Goal: Information Seeking & Learning: Learn about a topic

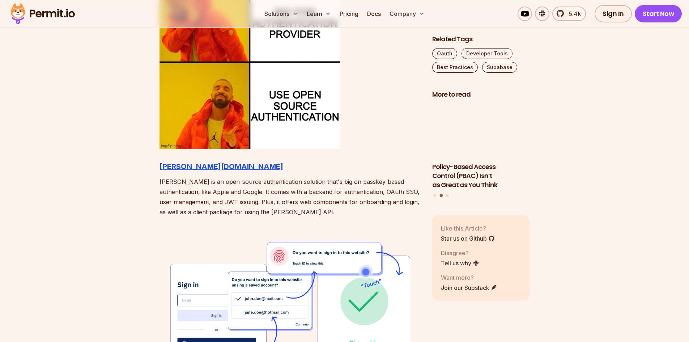
scroll to position [820, 0]
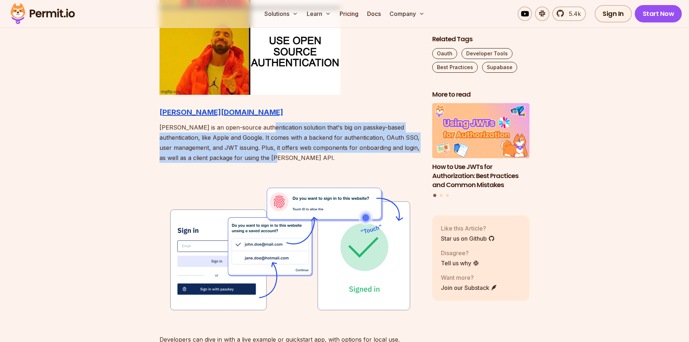
drag, startPoint x: 261, startPoint y: 128, endPoint x: 306, endPoint y: 156, distance: 53.1
click at [306, 156] on p "[PERSON_NAME] is an open-source authentication solution that's big on passkey-b…" at bounding box center [290, 142] width 261 height 41
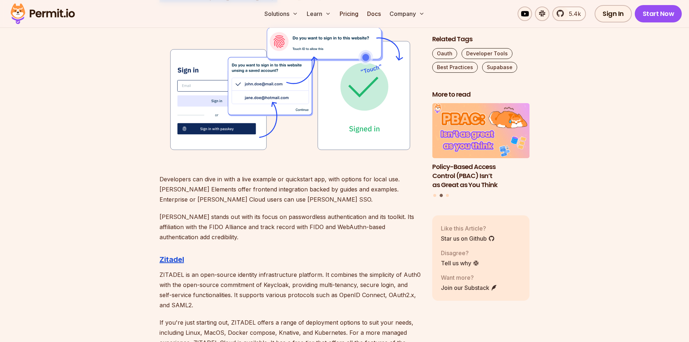
scroll to position [989, 0]
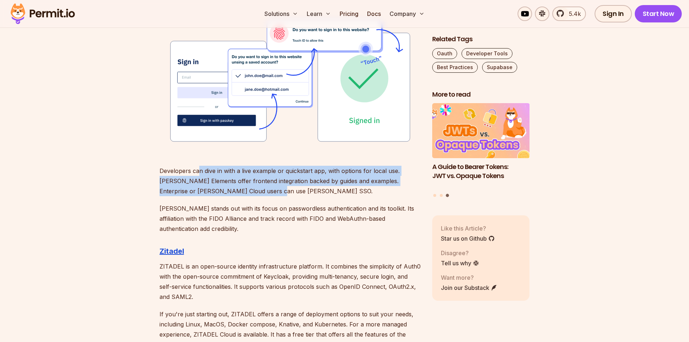
drag, startPoint x: 197, startPoint y: 171, endPoint x: 234, endPoint y: 187, distance: 39.8
click at [234, 187] on p "Developers can dive in with a live example or quickstart app, with options for …" at bounding box center [290, 181] width 261 height 30
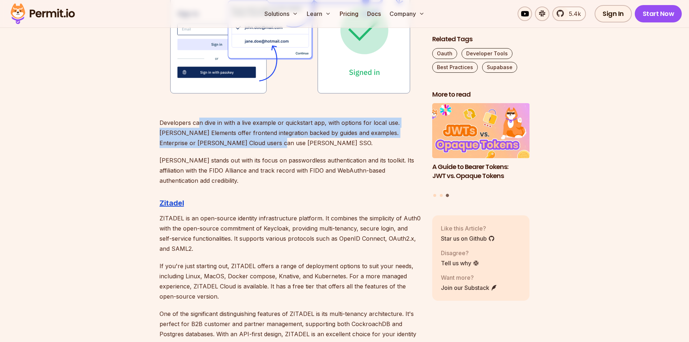
scroll to position [1037, 0]
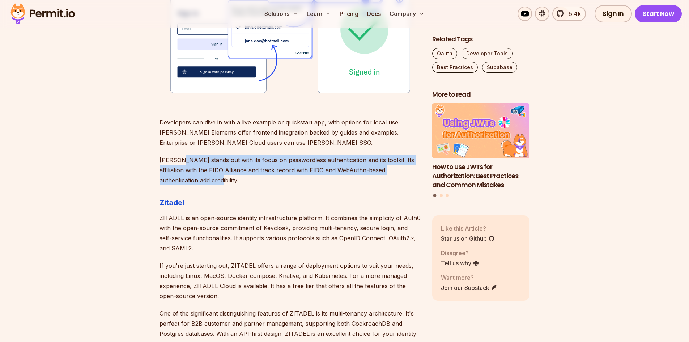
drag, startPoint x: 181, startPoint y: 161, endPoint x: 221, endPoint y: 183, distance: 45.6
click at [221, 183] on p "[PERSON_NAME] stands out with its focus on passwordless authentication and its …" at bounding box center [290, 170] width 261 height 30
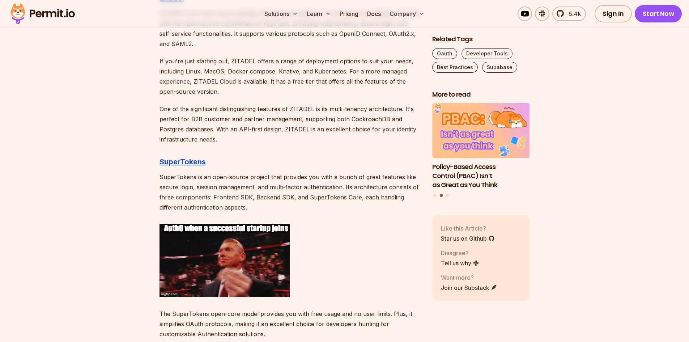
scroll to position [1242, 0]
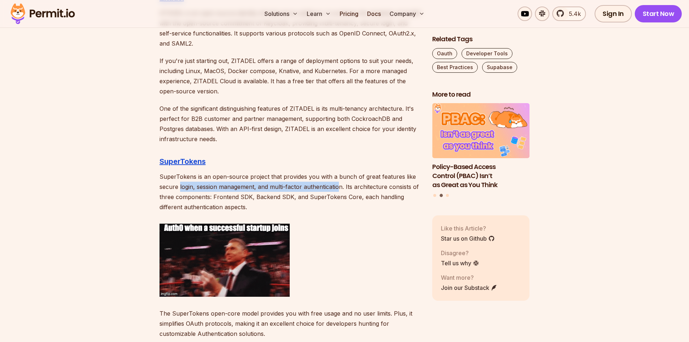
drag, startPoint x: 180, startPoint y: 188, endPoint x: 340, endPoint y: 188, distance: 159.5
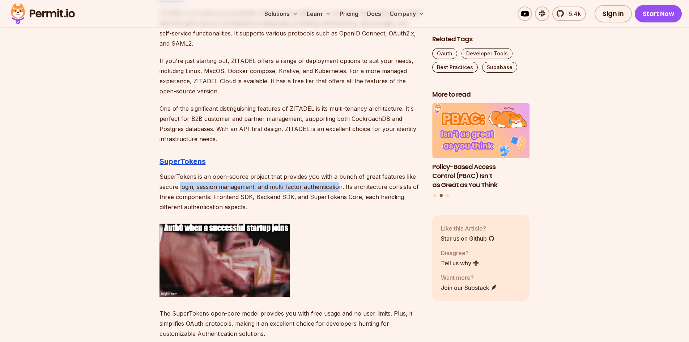
click at [340, 188] on p "SuperTokens is an open-source project that provides you with a bunch of great f…" at bounding box center [290, 191] width 261 height 41
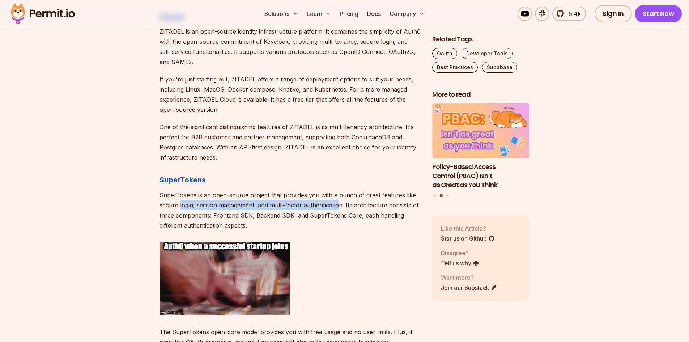
scroll to position [1206, 0]
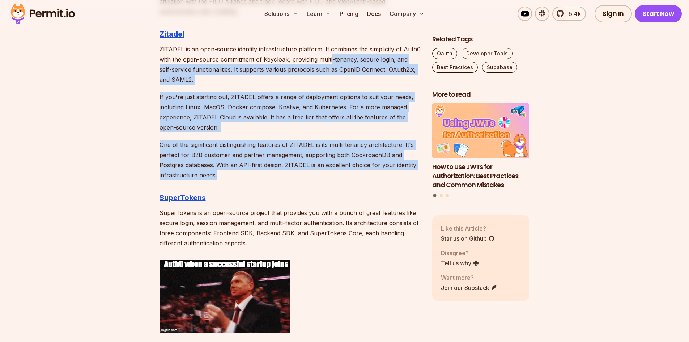
drag, startPoint x: 331, startPoint y: 60, endPoint x: 301, endPoint y: 178, distance: 121.0
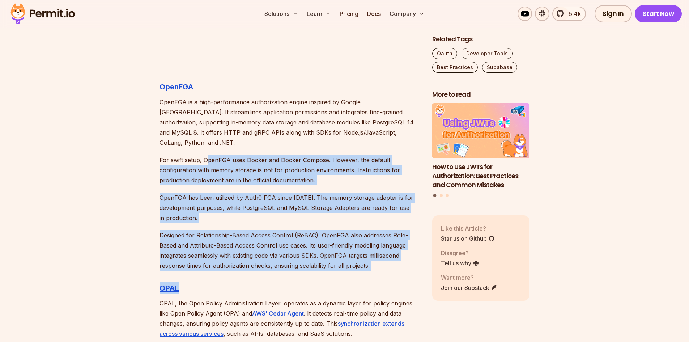
scroll to position [1893, 0]
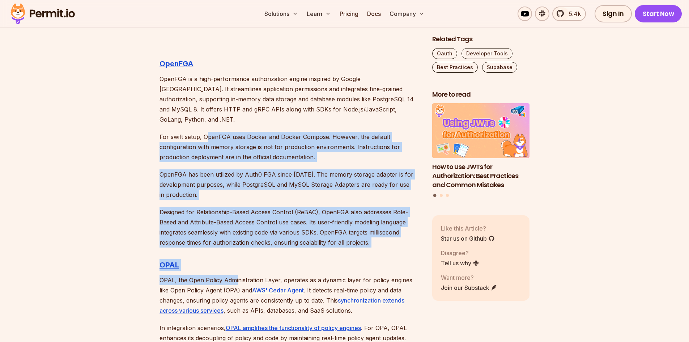
drag, startPoint x: 207, startPoint y: 204, endPoint x: 236, endPoint y: 272, distance: 74.2
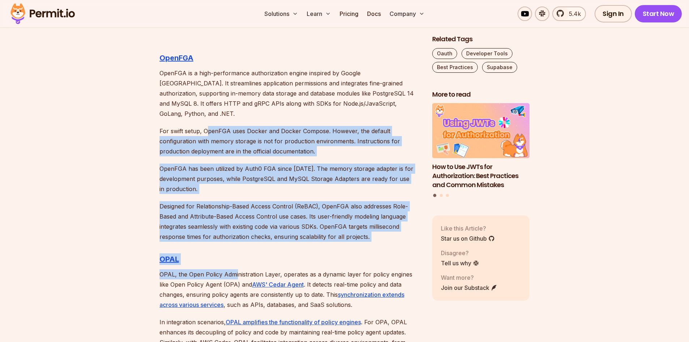
click at [306, 201] on p "Designed for Relationship-Based Access Control (ReBAC), OpenFGA also addresses …" at bounding box center [290, 221] width 261 height 41
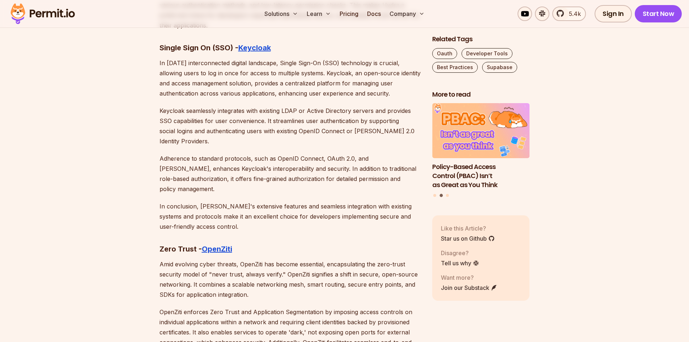
scroll to position [3834, 0]
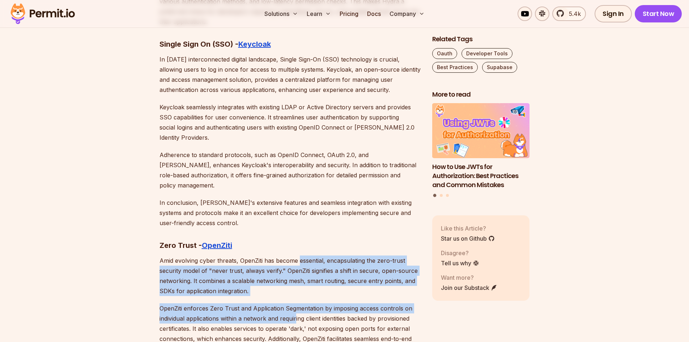
drag, startPoint x: 298, startPoint y: 224, endPoint x: 295, endPoint y: 275, distance: 51.8
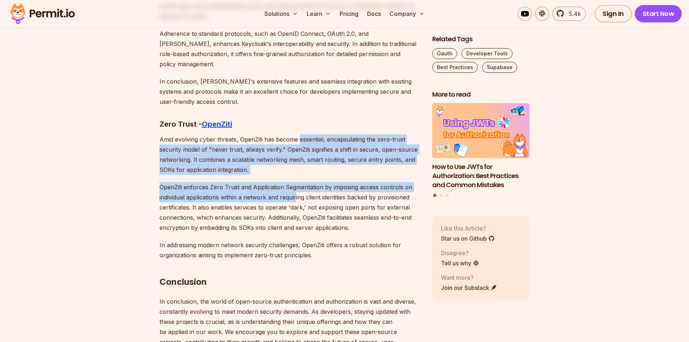
scroll to position [4015, 0]
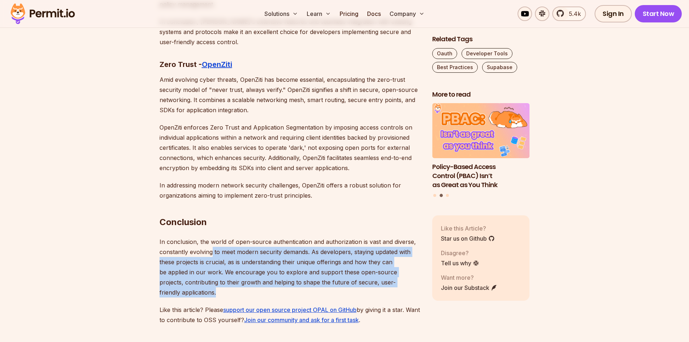
drag, startPoint x: 213, startPoint y: 210, endPoint x: 280, endPoint y: 252, distance: 78.8
click at [280, 252] on p "In conclusion, the world of open-source authentication and authorization is vas…" at bounding box center [290, 267] width 261 height 61
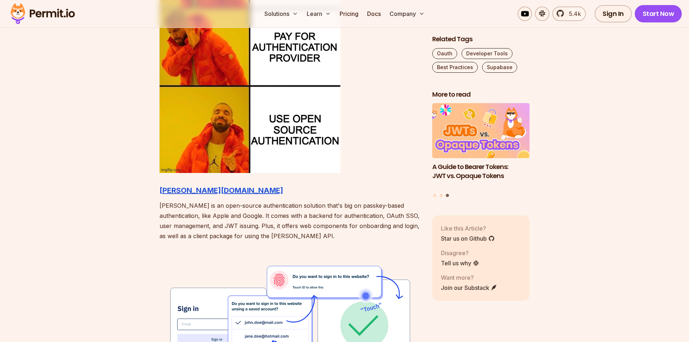
scroll to position [739, 0]
